Goal: Navigation & Orientation: Find specific page/section

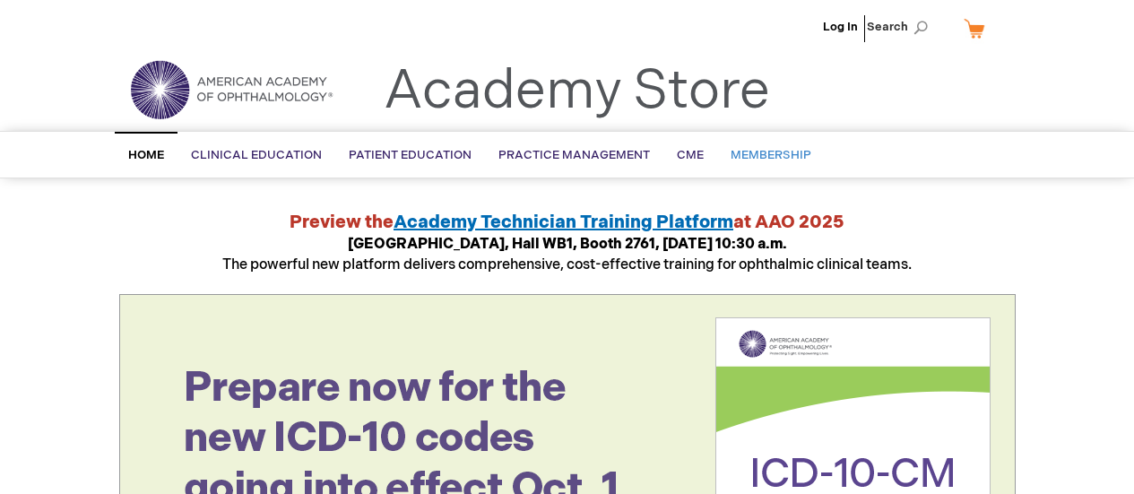
click at [740, 155] on span "Membership" at bounding box center [770, 155] width 81 height 14
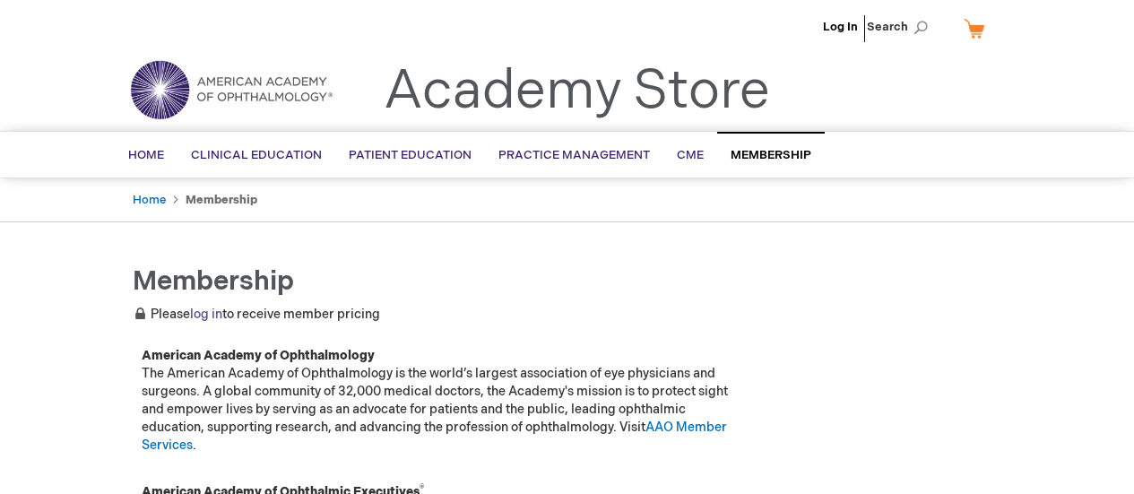
click at [205, 320] on link "log in" at bounding box center [206, 313] width 32 height 15
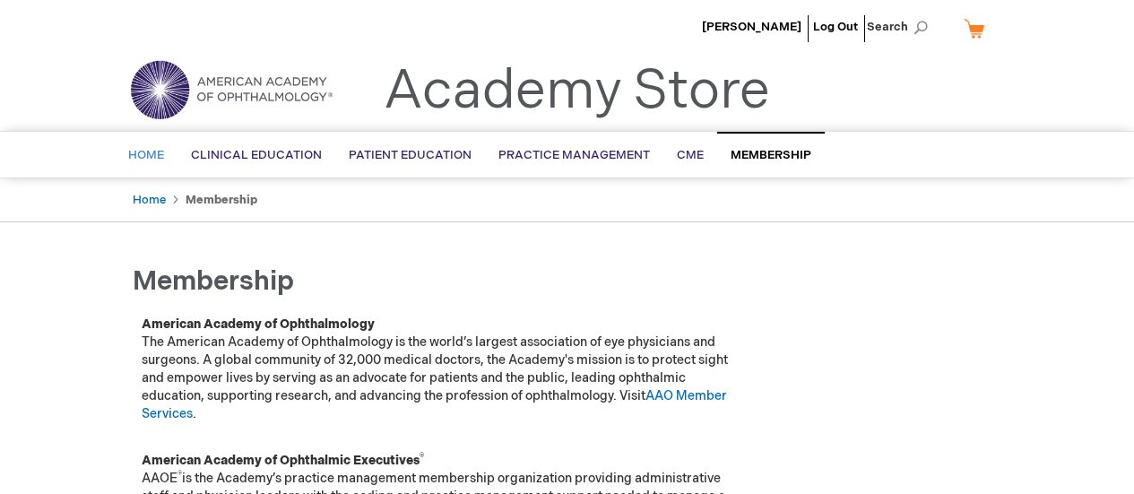
click at [151, 162] on span "Home" at bounding box center [146, 155] width 36 height 14
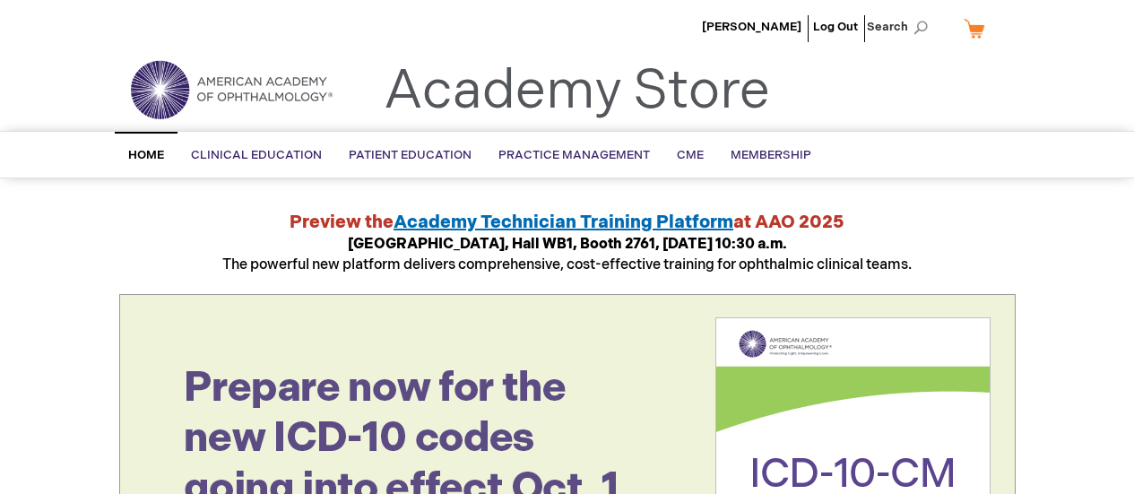
click at [268, 85] on img at bounding box center [231, 89] width 215 height 65
